Goal: Information Seeking & Learning: Stay updated

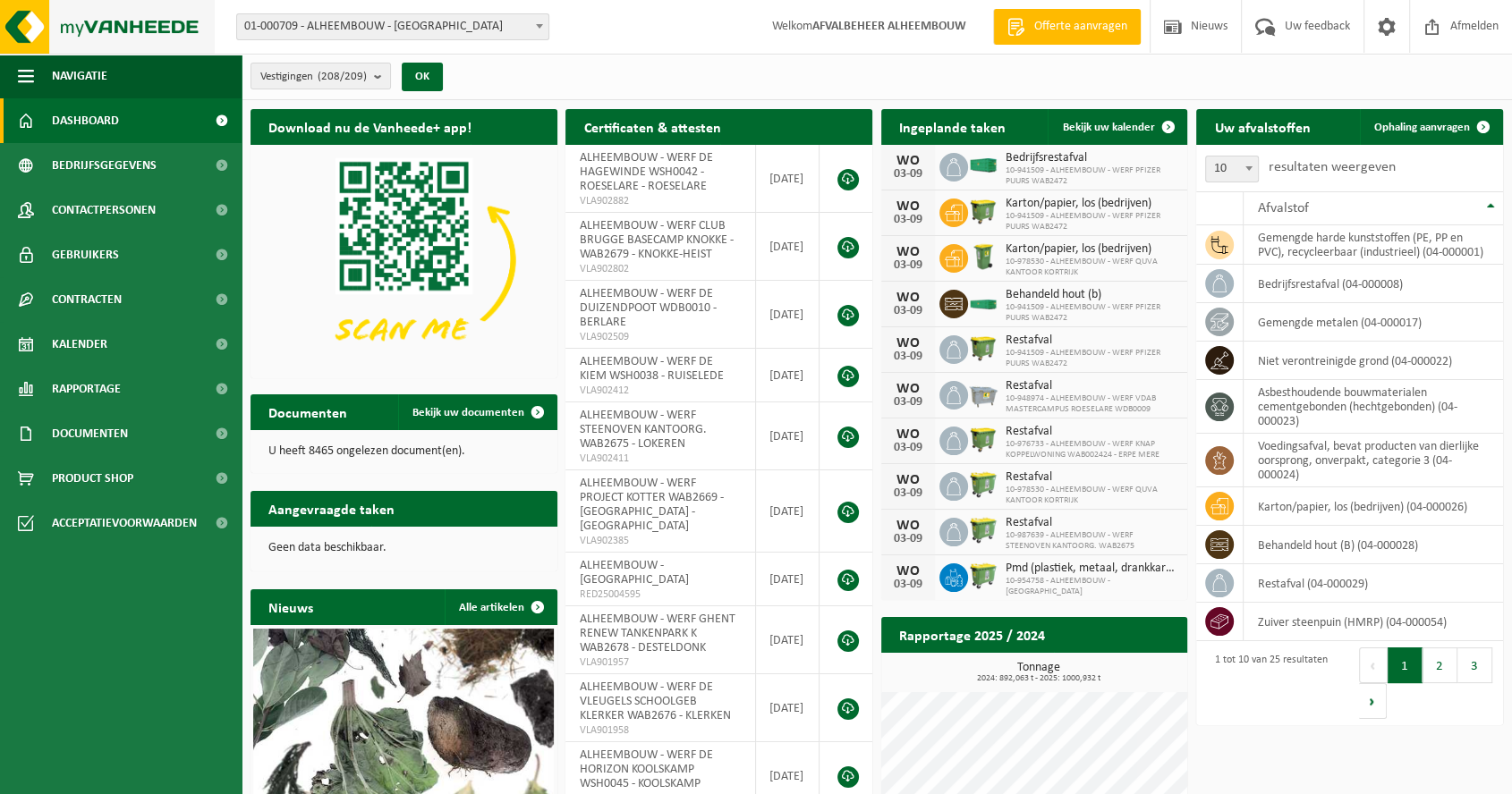
click at [74, 18] on img at bounding box center [107, 27] width 215 height 54
click at [1280, 26] on span "Uw feedback" at bounding box center [1317, 27] width 74 height 53
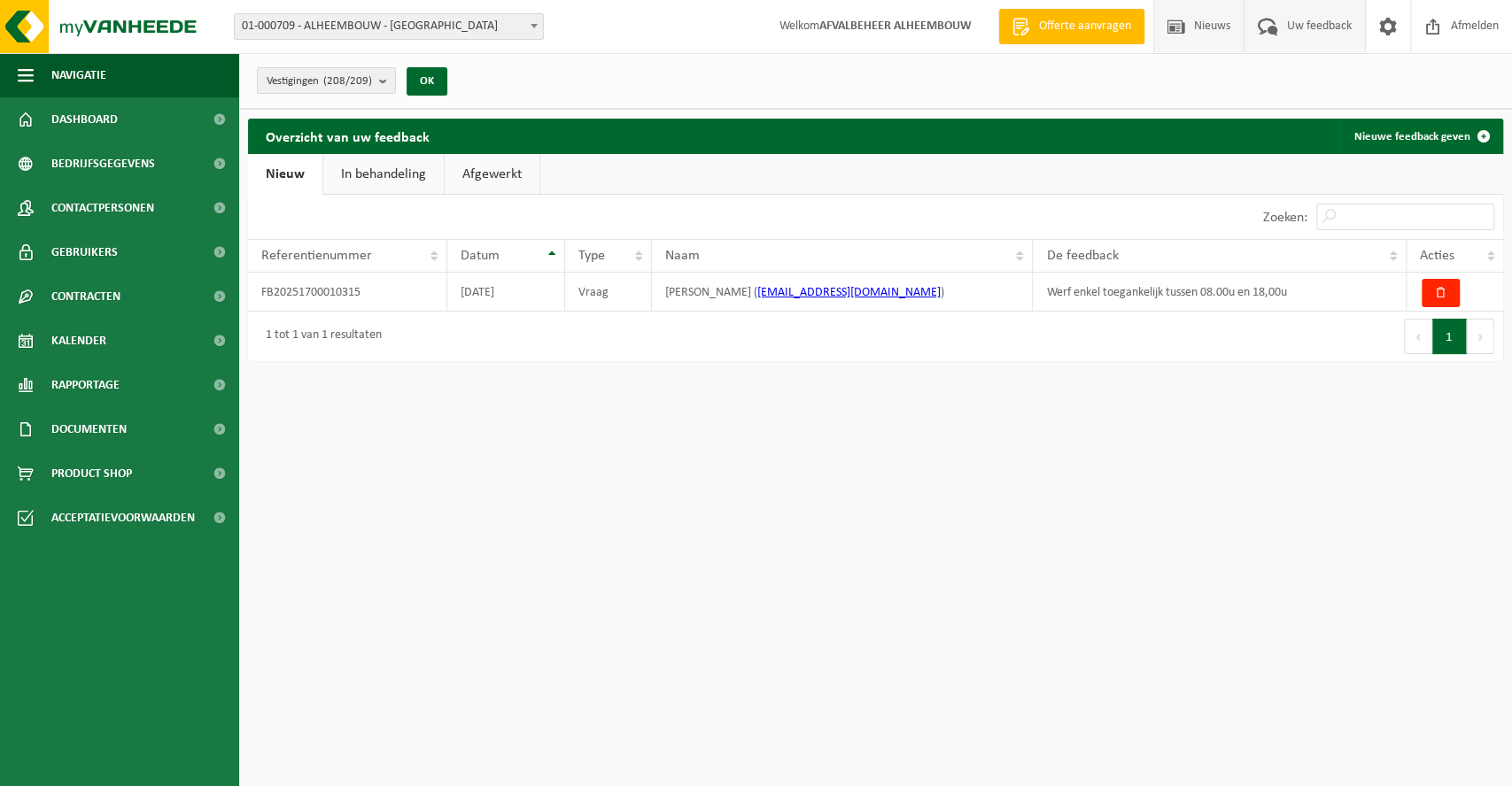
click at [1199, 29] on span "Nieuws" at bounding box center [1212, 26] width 45 height 53
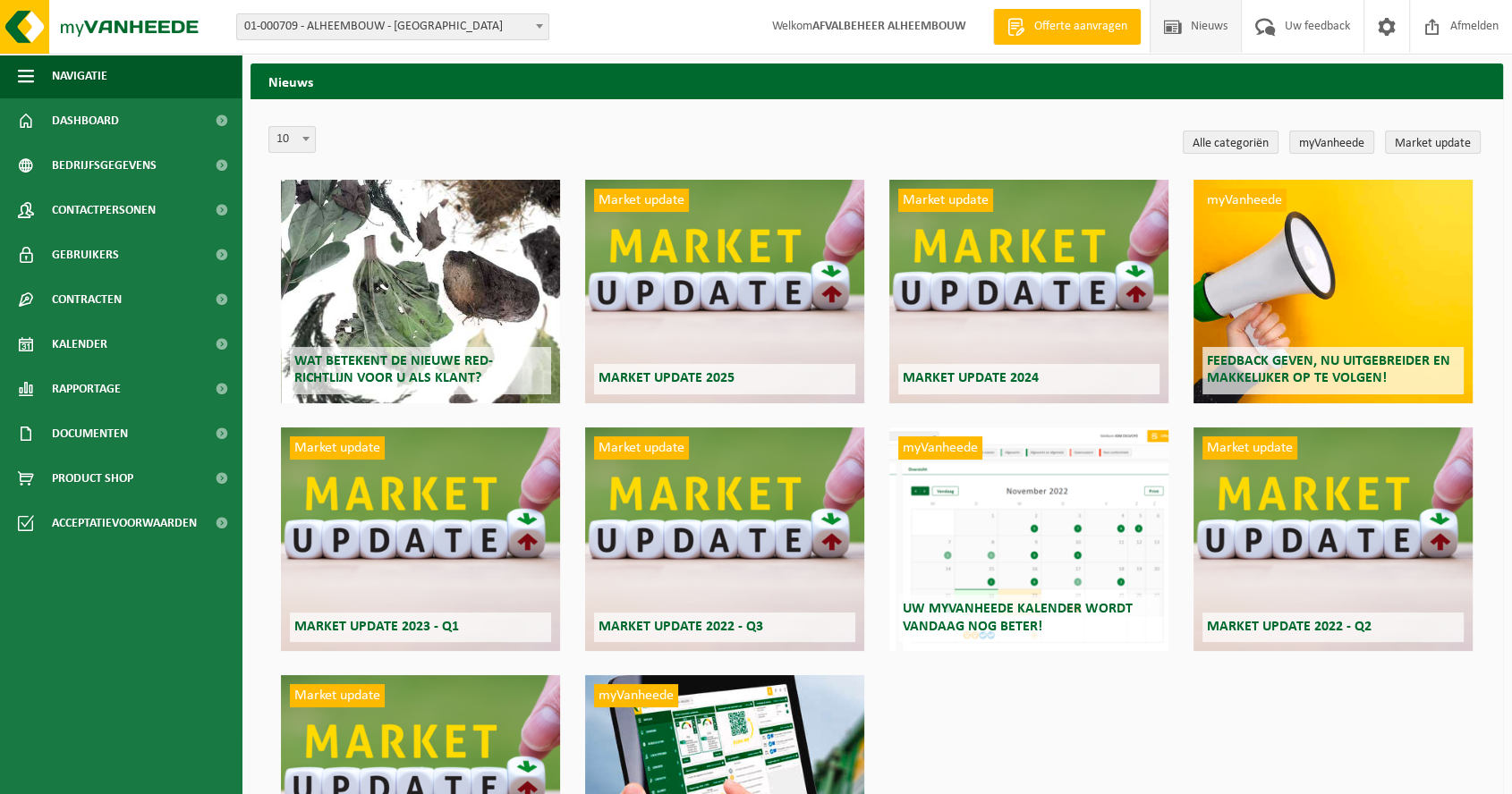
click at [436, 295] on div "Wat betekent de nieuwe RED-richtlijn voor u als klant?" at bounding box center [421, 292] width 280 height 223
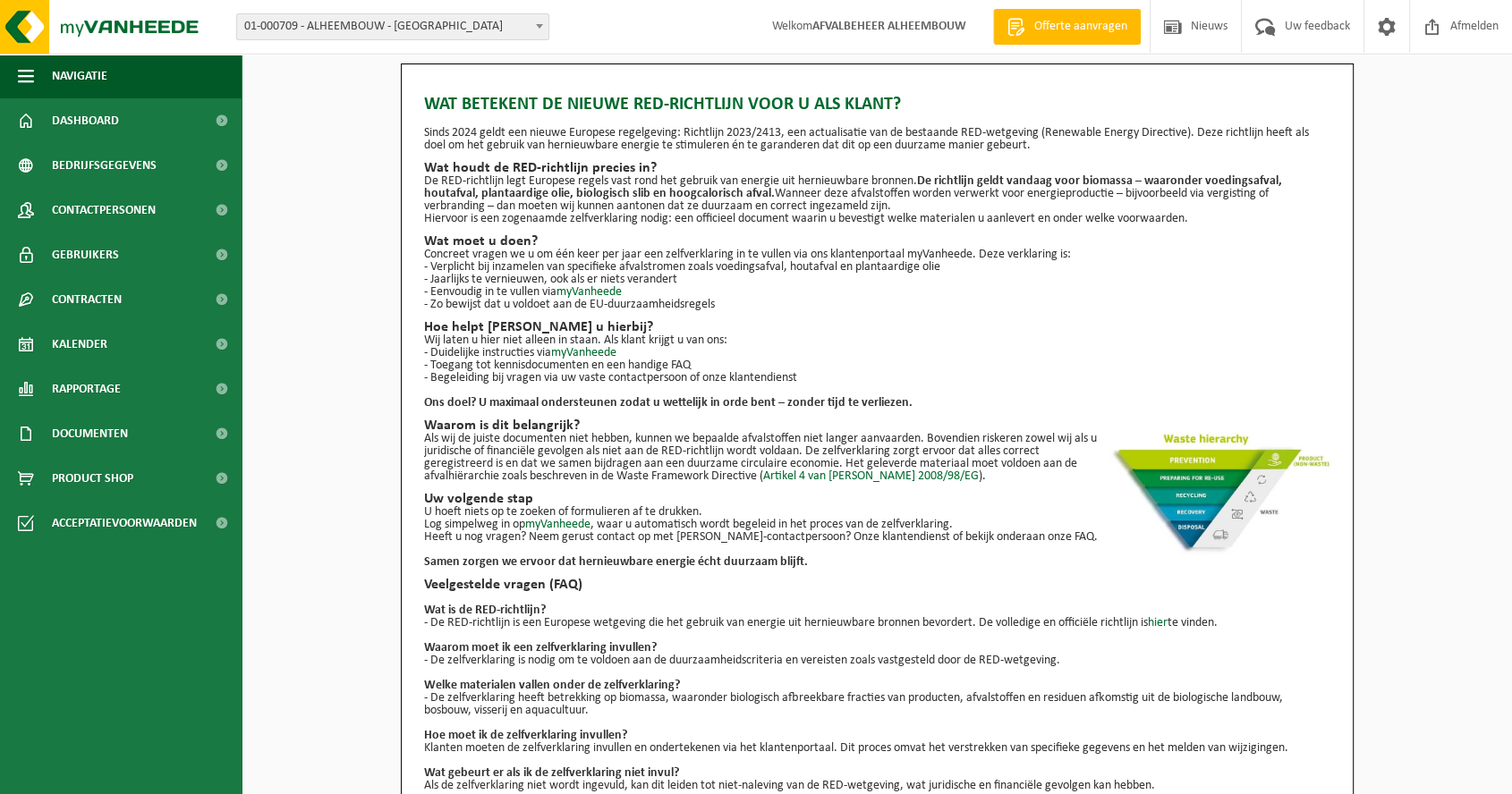
scroll to position [52, 0]
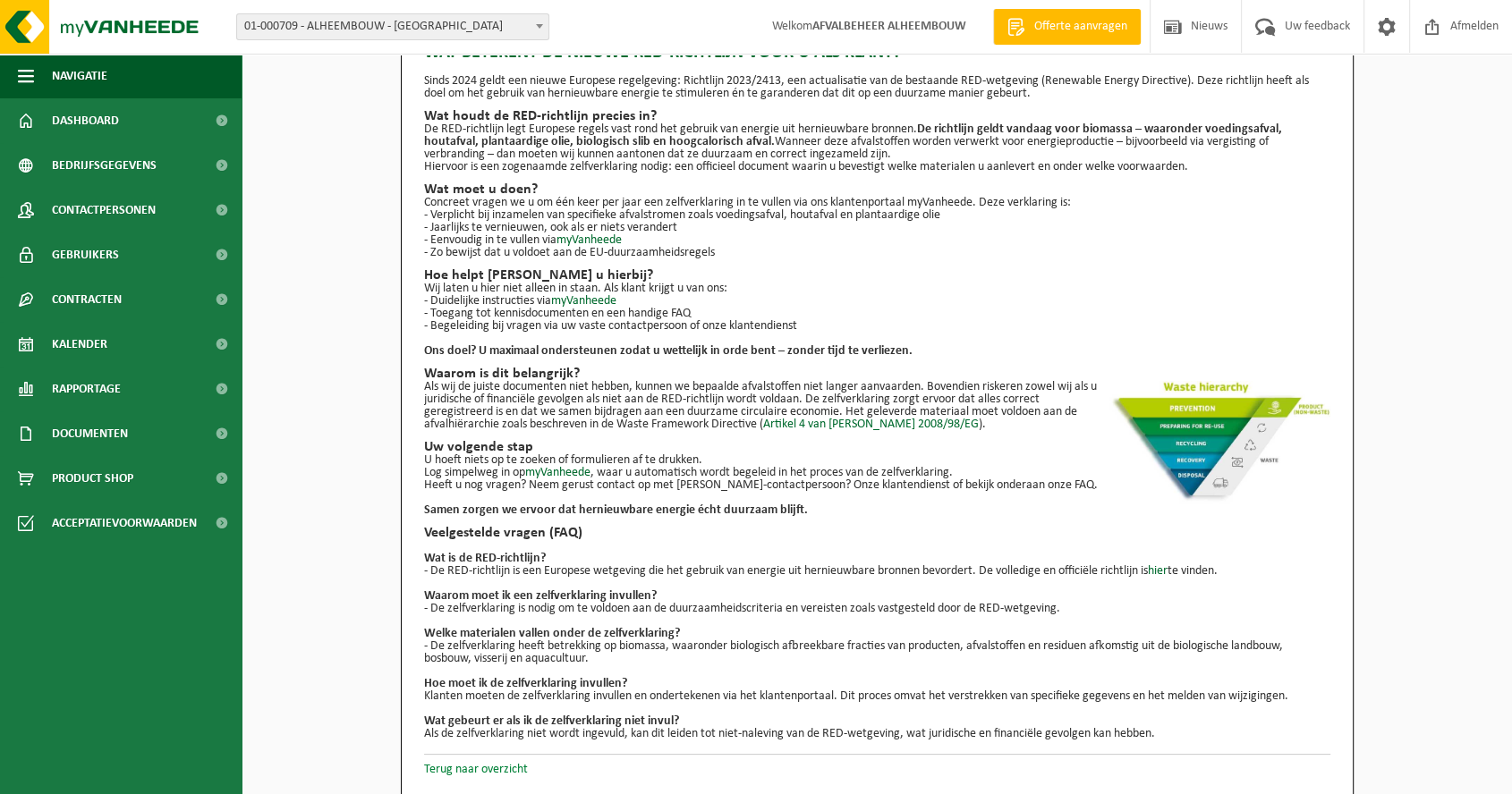
click at [489, 767] on link "Terug naar overzicht" at bounding box center [475, 769] width 103 height 14
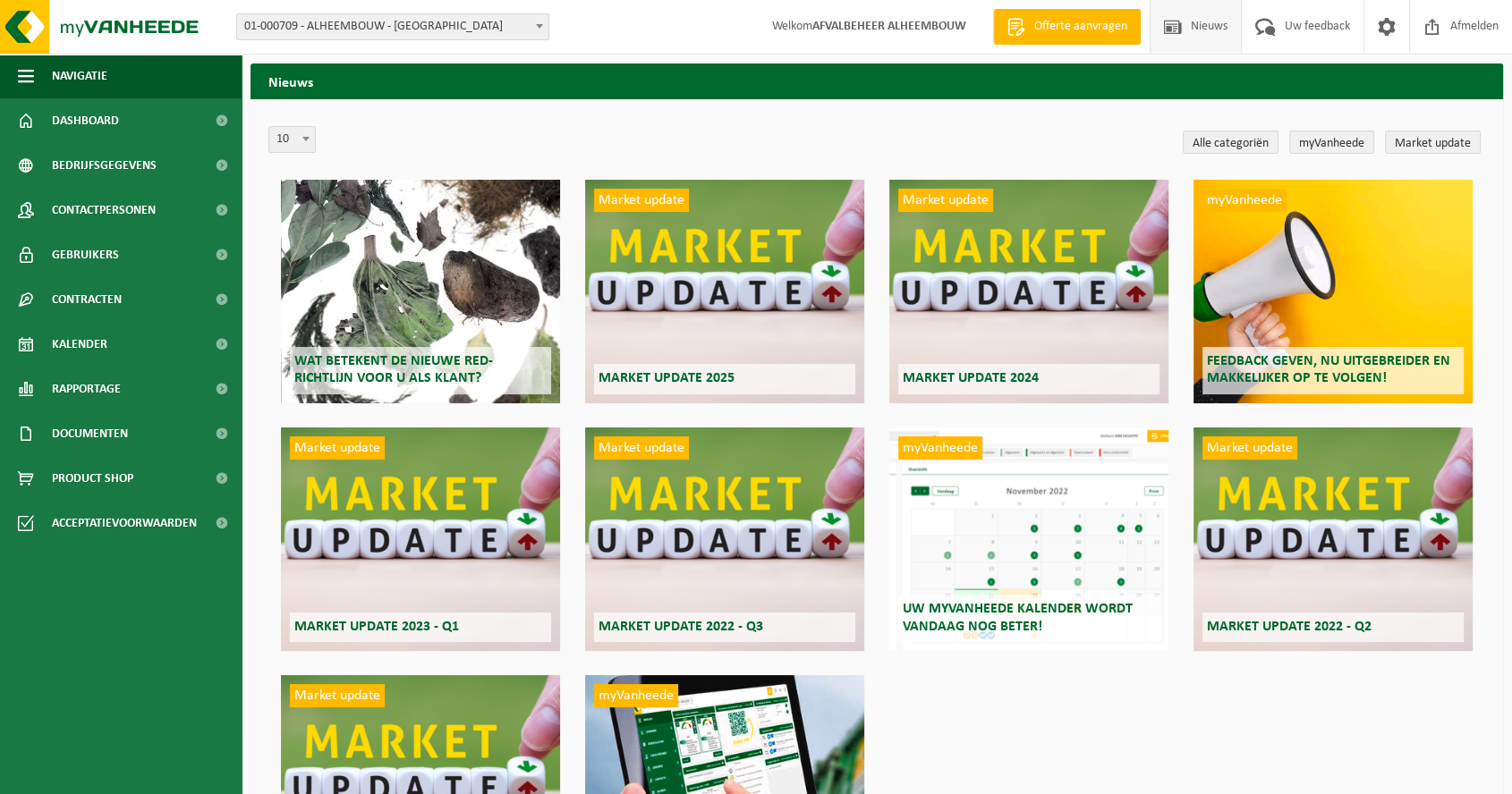
click at [678, 380] on span "Market update 2025" at bounding box center [666, 379] width 136 height 15
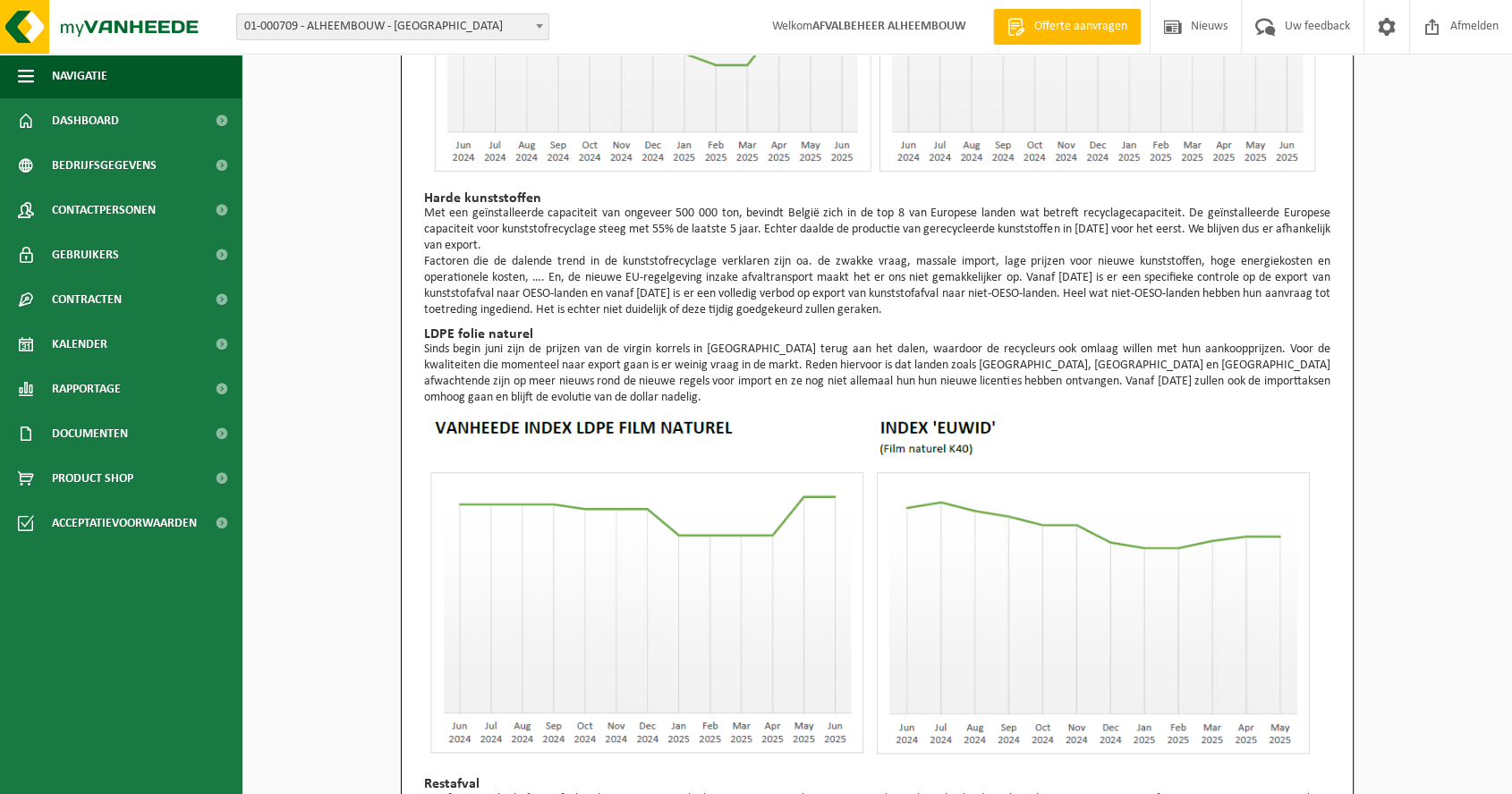
scroll to position [895, 0]
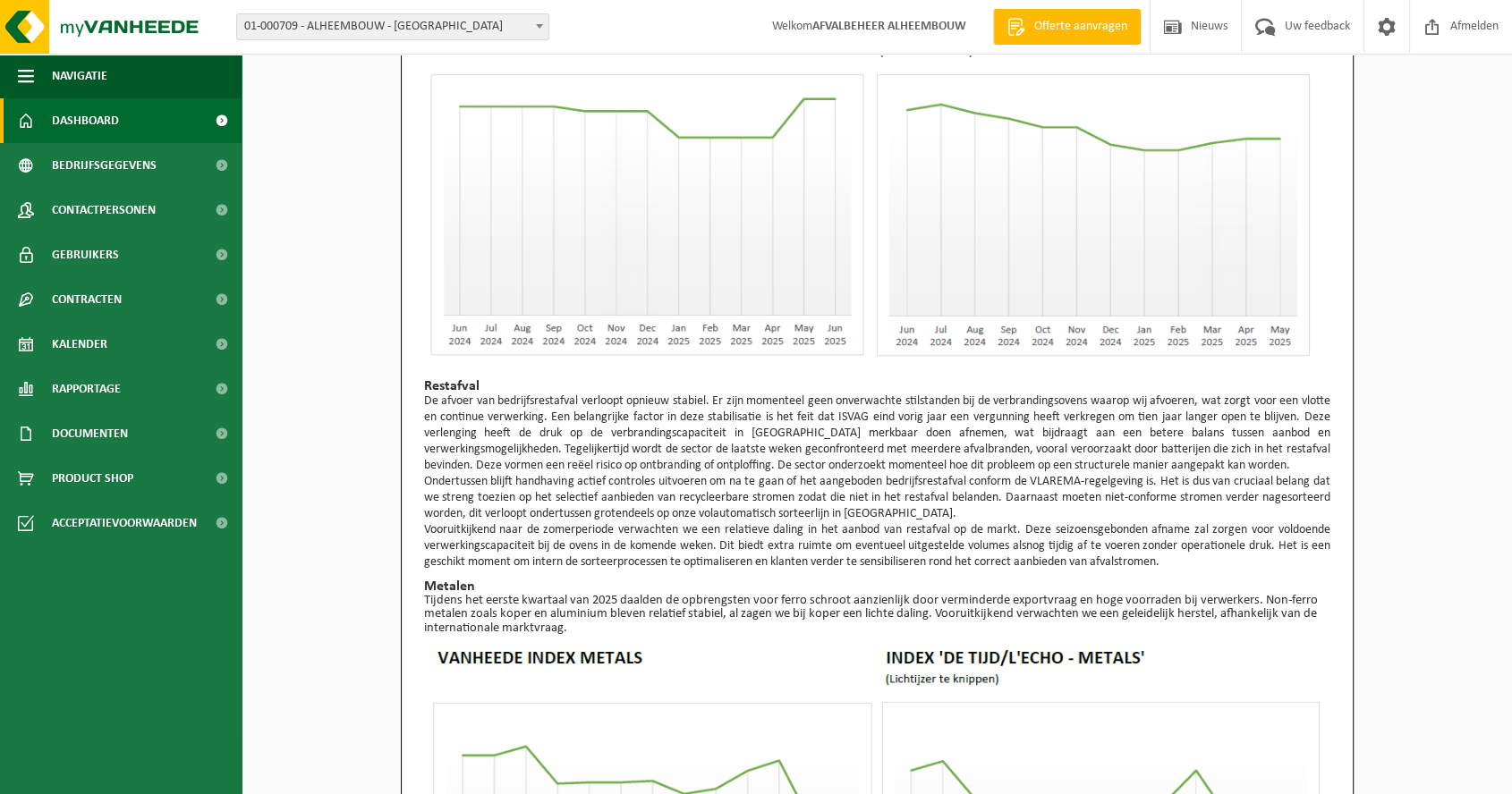
click at [99, 122] on span "Dashboard" at bounding box center [85, 121] width 67 height 45
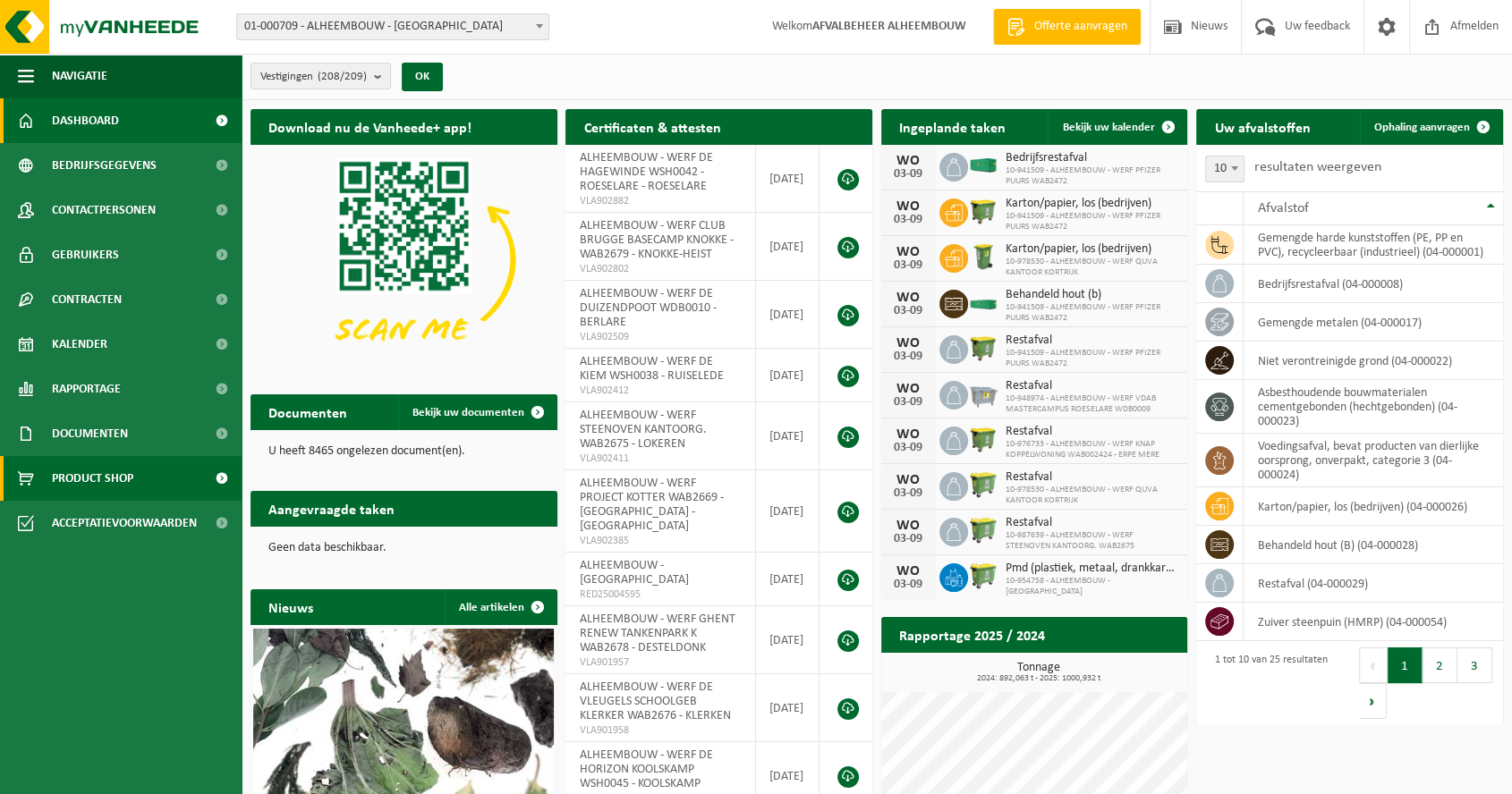
click at [149, 478] on link "Product Shop" at bounding box center [121, 478] width 242 height 45
